Goal: Task Accomplishment & Management: Manage account settings

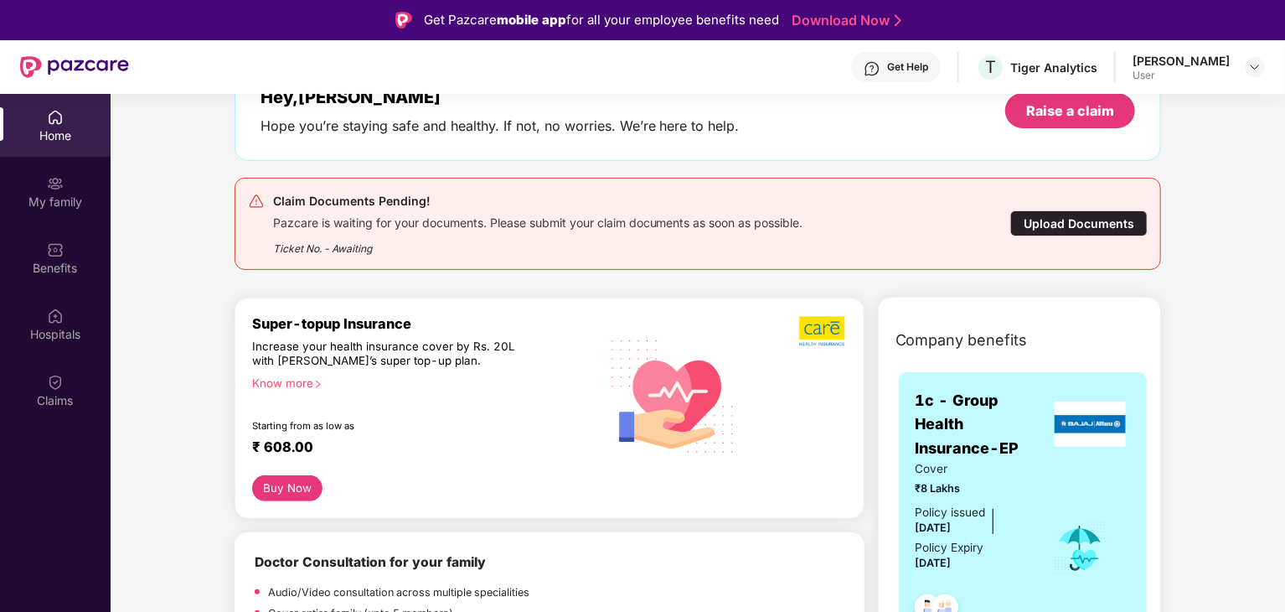
scroll to position [113, 0]
click at [1103, 221] on div "Upload Documents" at bounding box center [1078, 222] width 137 height 26
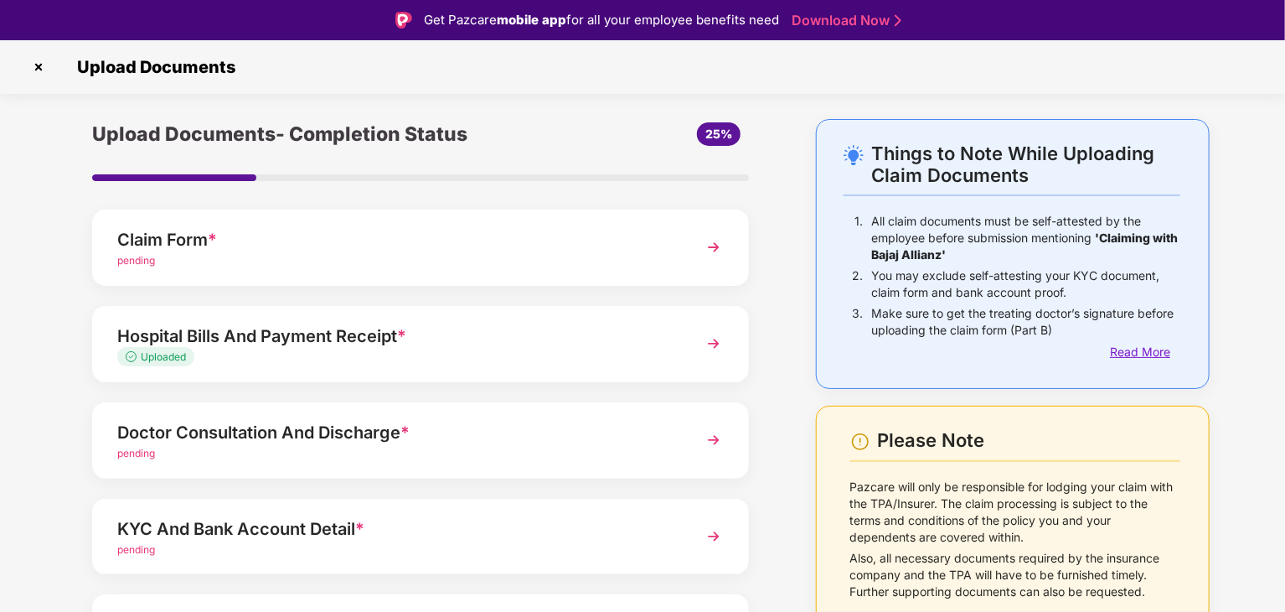
click at [1136, 349] on div "Read More" at bounding box center [1145, 352] width 70 height 18
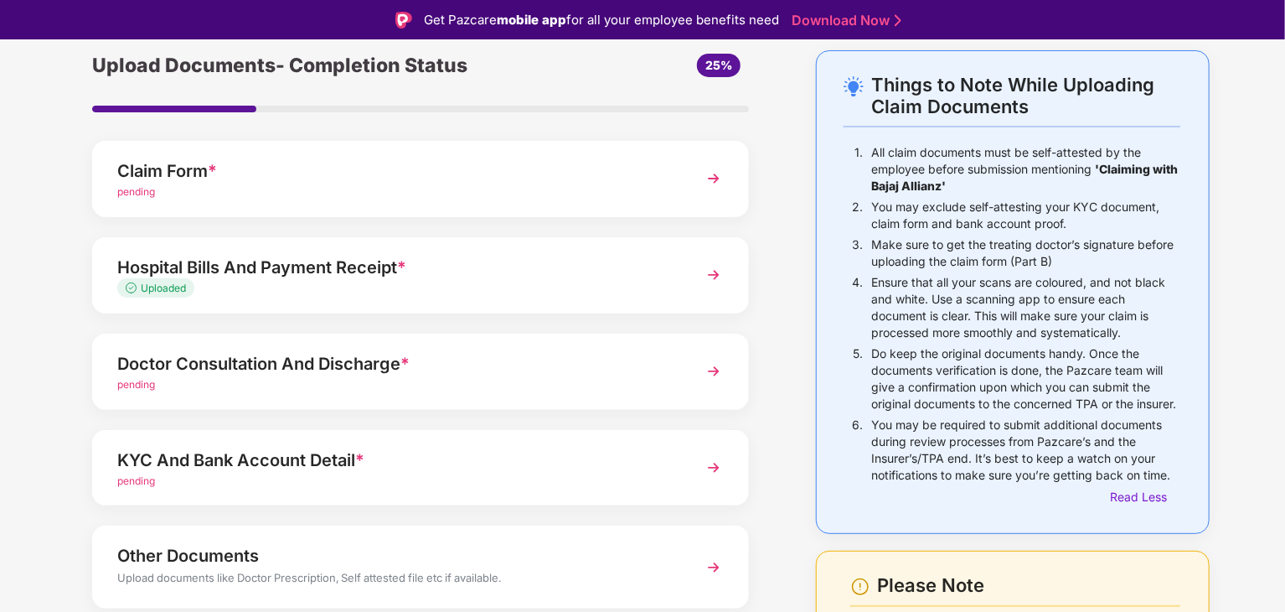
scroll to position [109, 0]
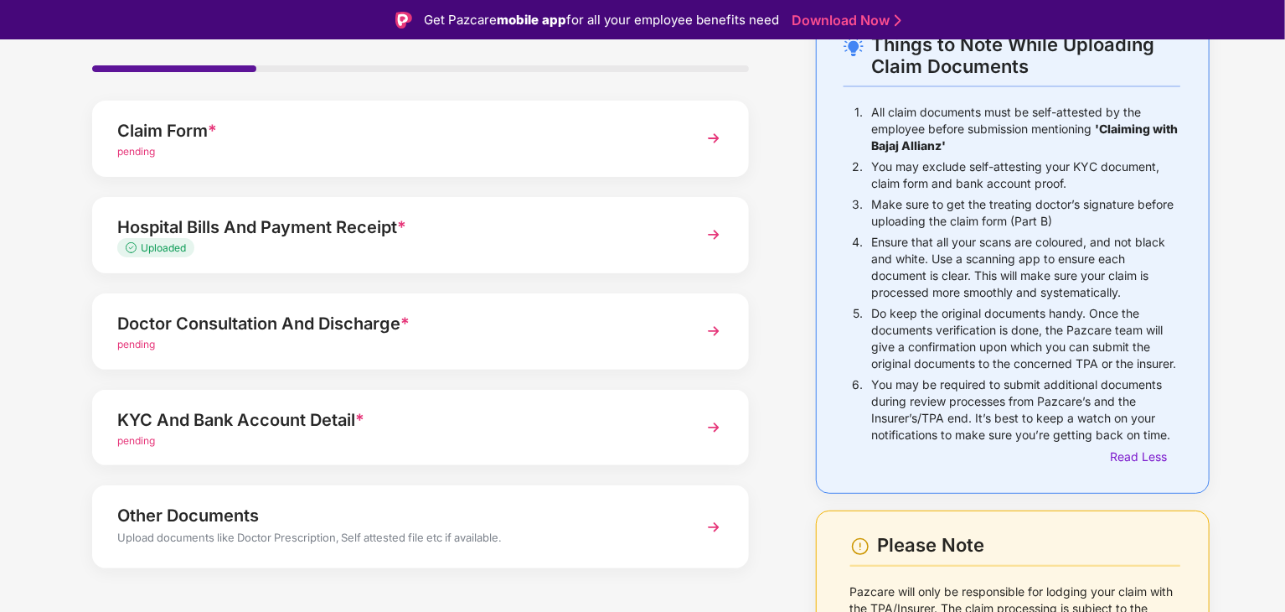
click at [630, 347] on div "pending" at bounding box center [394, 345] width 555 height 16
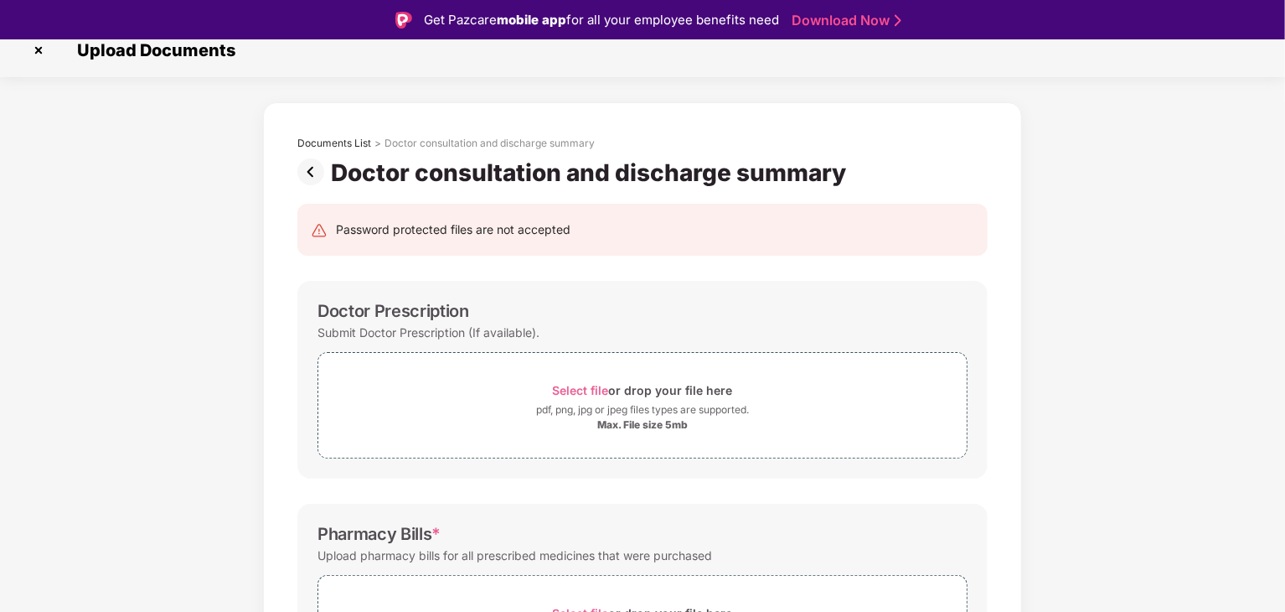
scroll to position [16, 0]
click at [312, 172] on img at bounding box center [314, 172] width 34 height 27
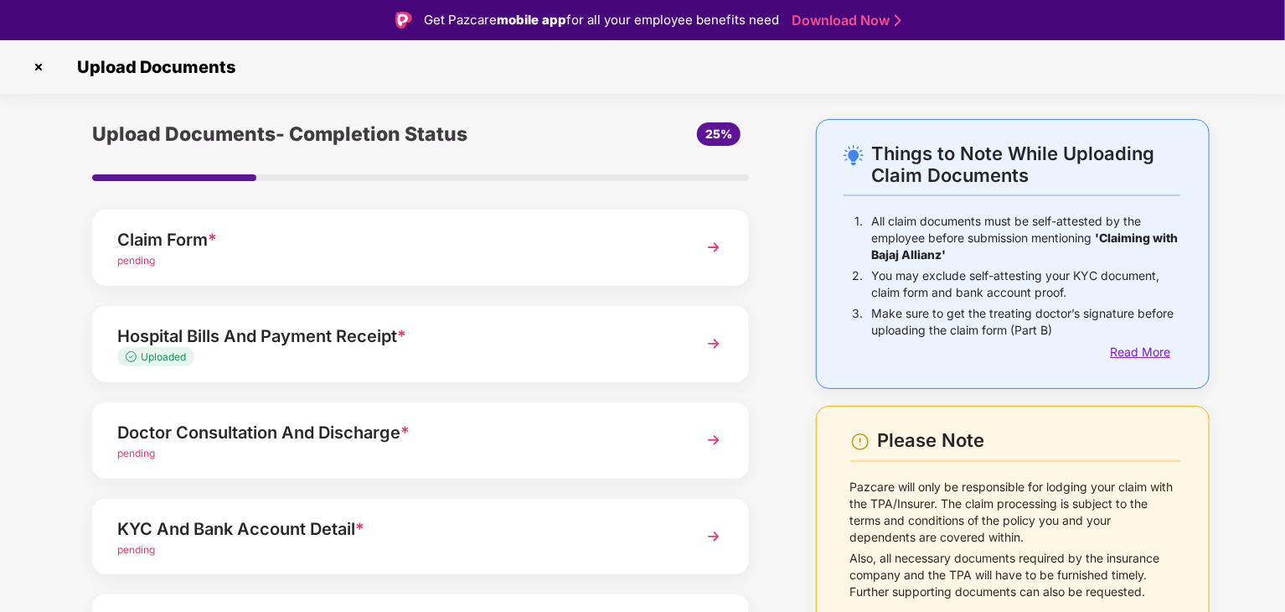
click at [1139, 353] on div "Read More" at bounding box center [1145, 352] width 70 height 18
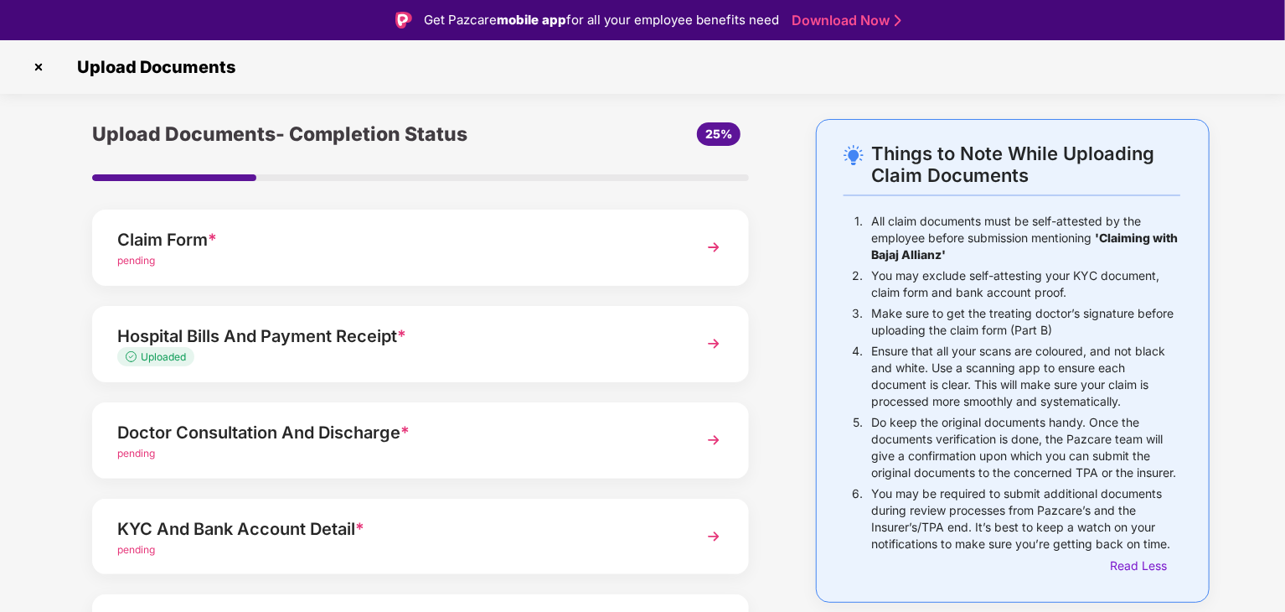
click at [35, 65] on img at bounding box center [38, 67] width 27 height 27
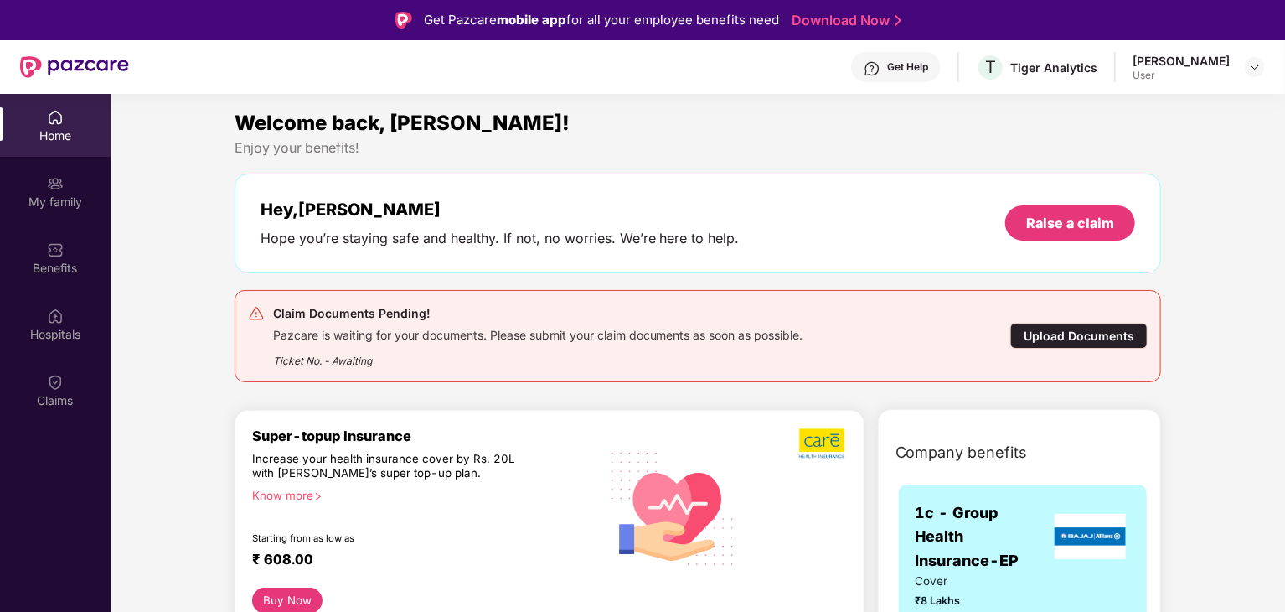
click at [918, 67] on div "Get Help" at bounding box center [907, 66] width 41 height 13
